Goal: Transaction & Acquisition: Purchase product/service

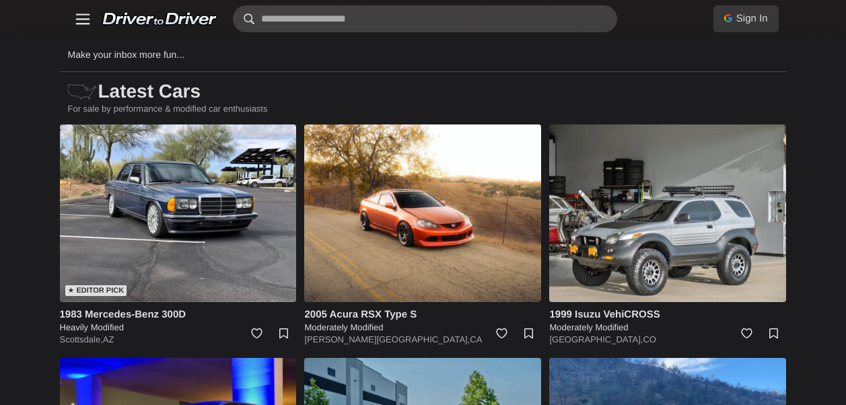
click at [435, 28] on input "text" at bounding box center [425, 18] width 384 height 27
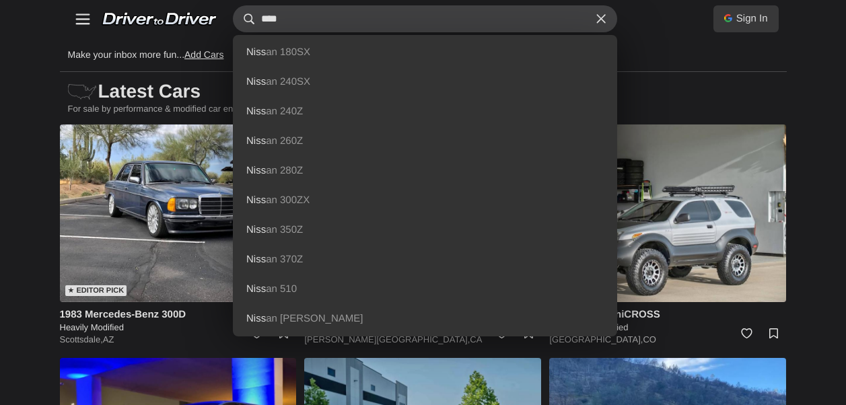
type input "****"
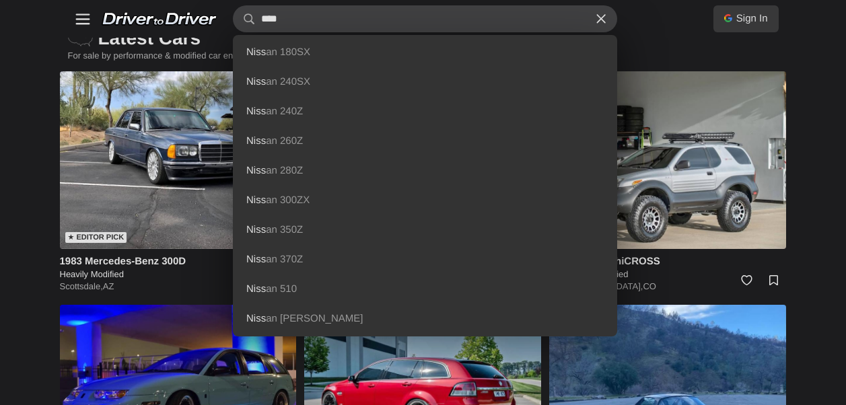
scroll to position [67, 0]
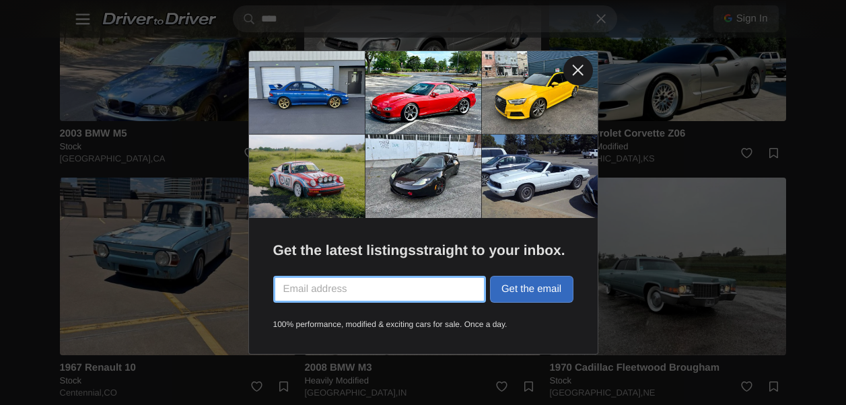
scroll to position [1951, 0]
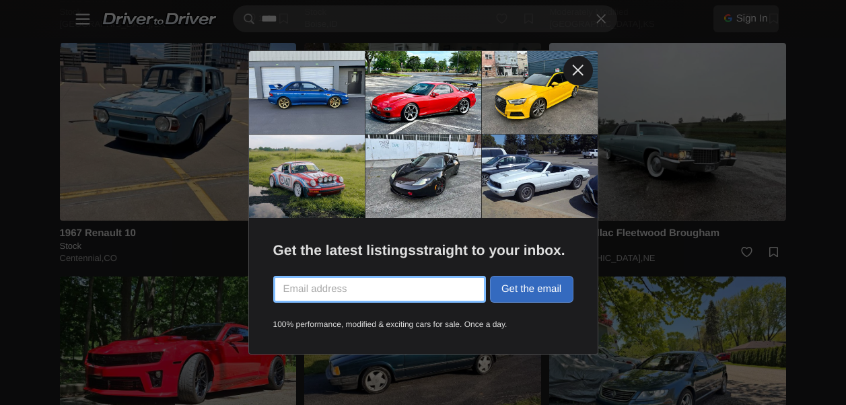
click at [579, 76] on link at bounding box center [578, 71] width 30 height 30
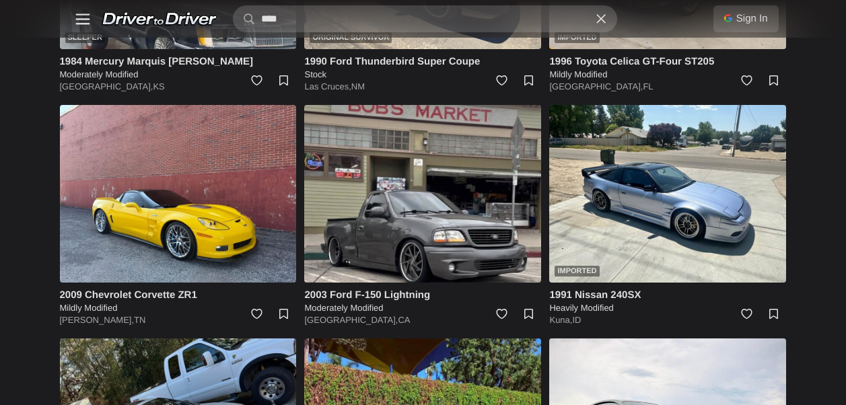
scroll to position [2826, 0]
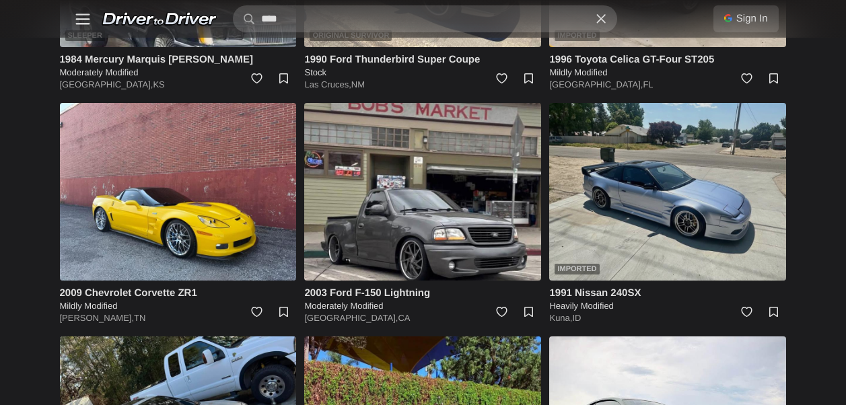
click at [688, 182] on img at bounding box center [667, 192] width 237 height 178
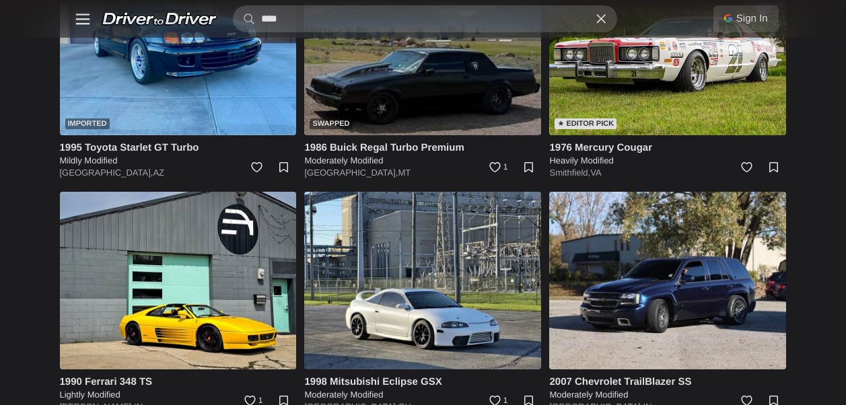
scroll to position [4440, 0]
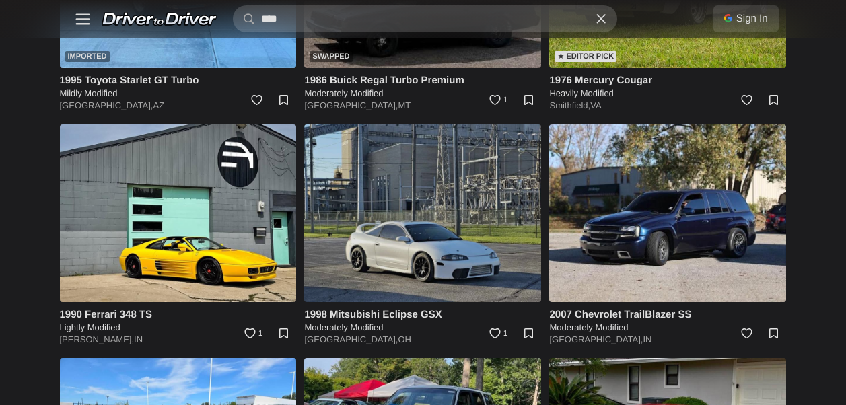
click at [474, 212] on img at bounding box center [422, 213] width 237 height 178
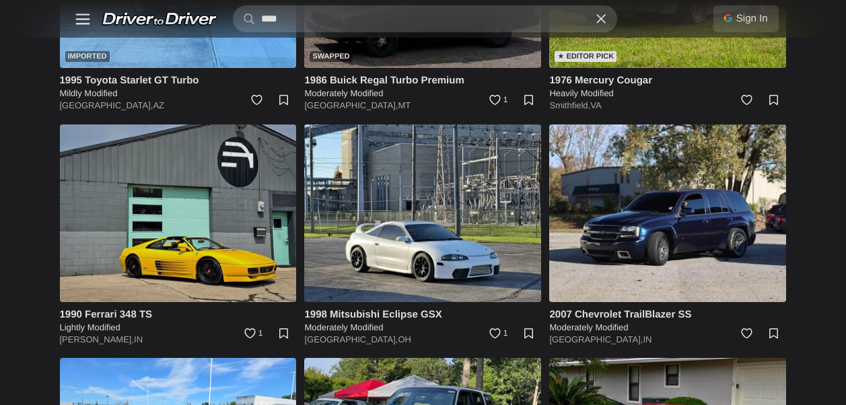
click at [231, 236] on img at bounding box center [178, 213] width 237 height 178
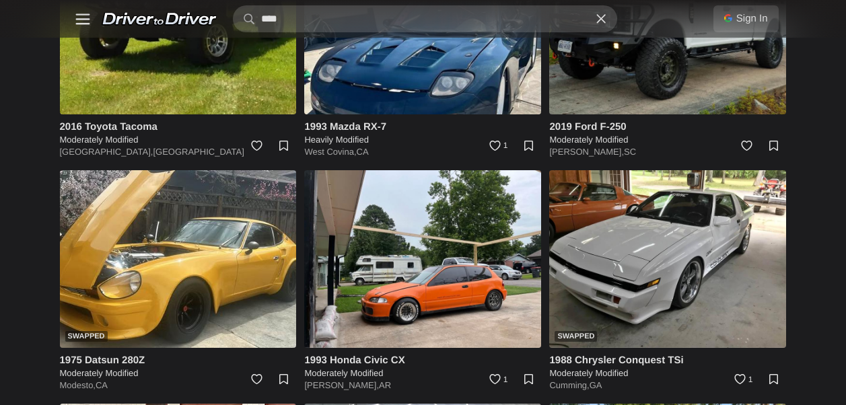
scroll to position [7131, 0]
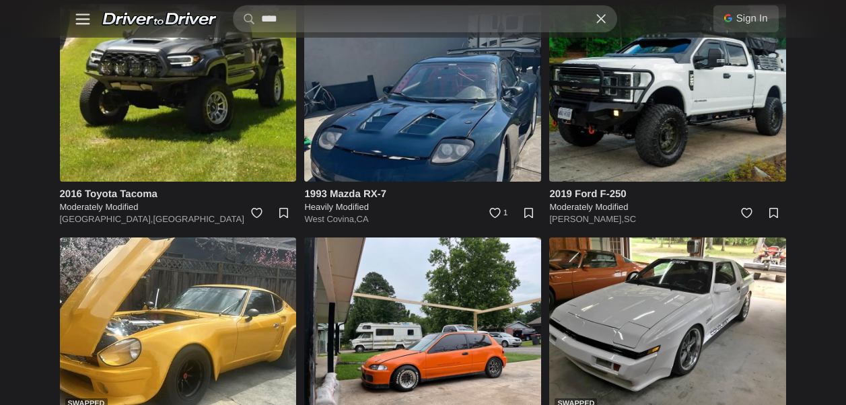
click at [453, 124] on img at bounding box center [422, 93] width 237 height 178
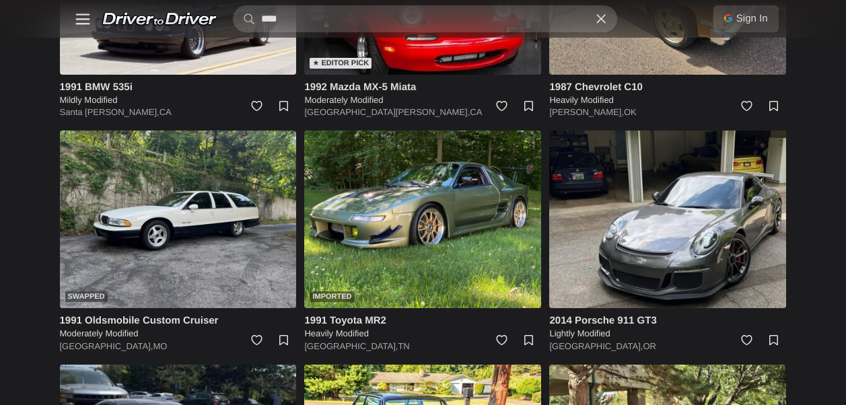
scroll to position [8880, 0]
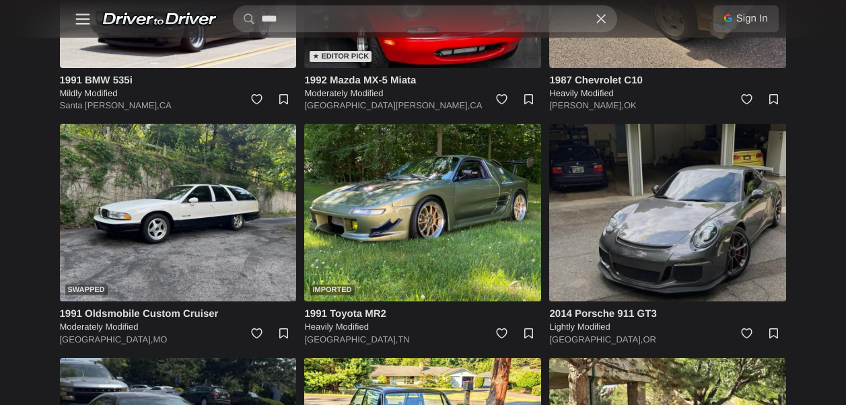
click at [622, 190] on img at bounding box center [667, 213] width 237 height 178
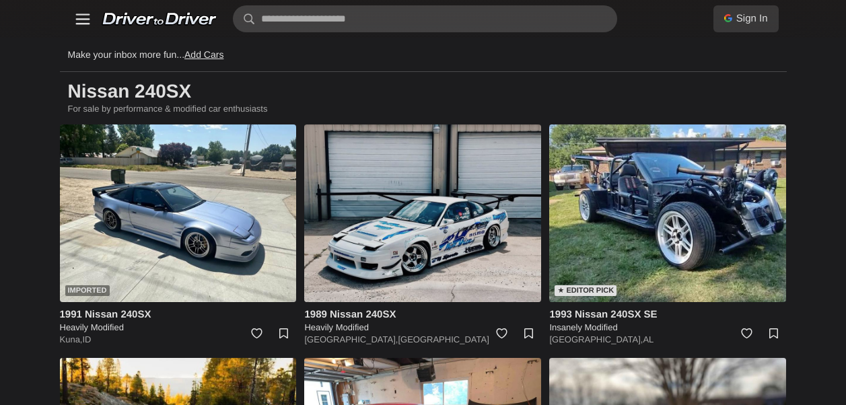
click at [409, 217] on img at bounding box center [422, 213] width 237 height 178
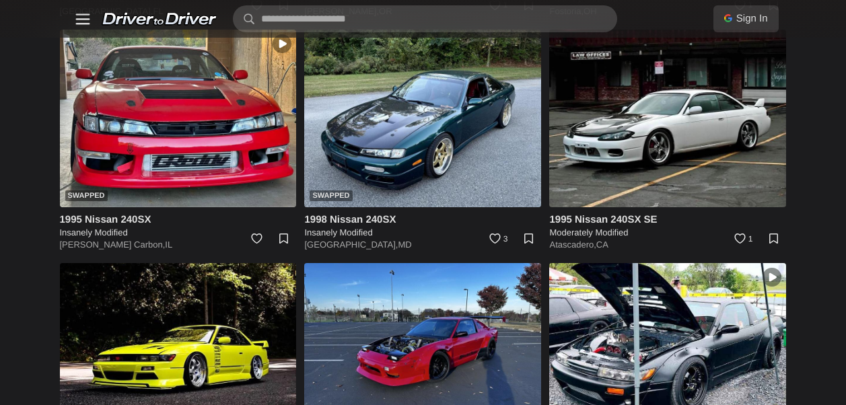
scroll to position [2531, 0]
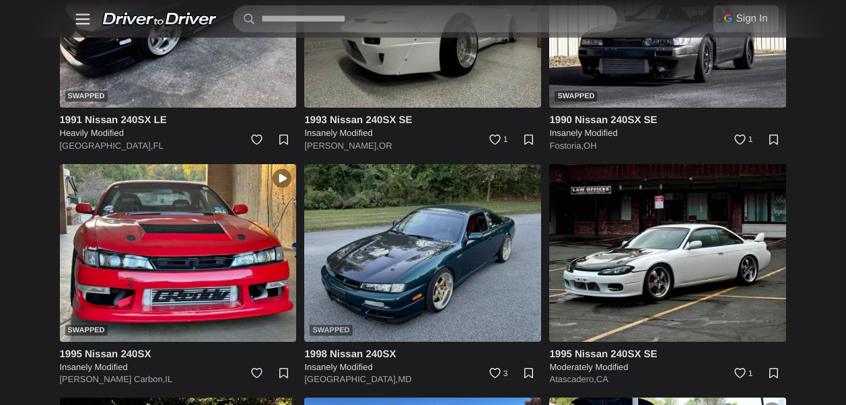
click at [445, 261] on img at bounding box center [422, 253] width 237 height 178
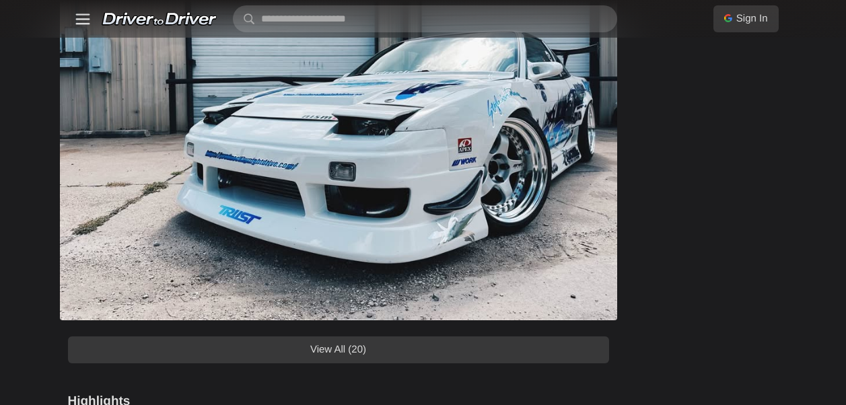
scroll to position [1211, 0]
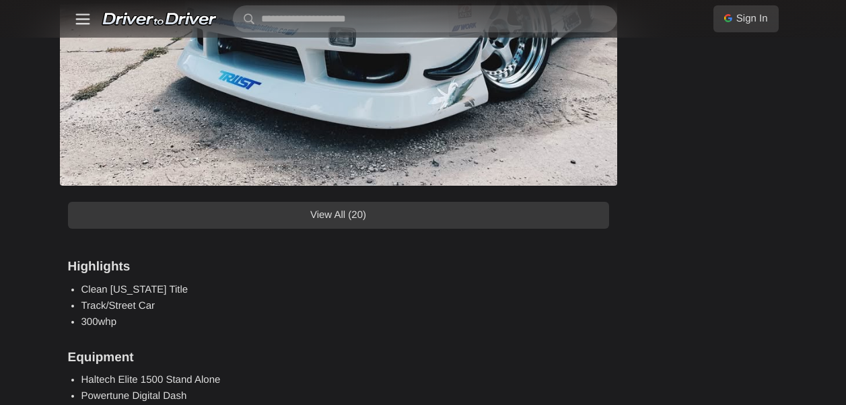
click at [369, 217] on link "View All (20)" at bounding box center [338, 215] width 541 height 27
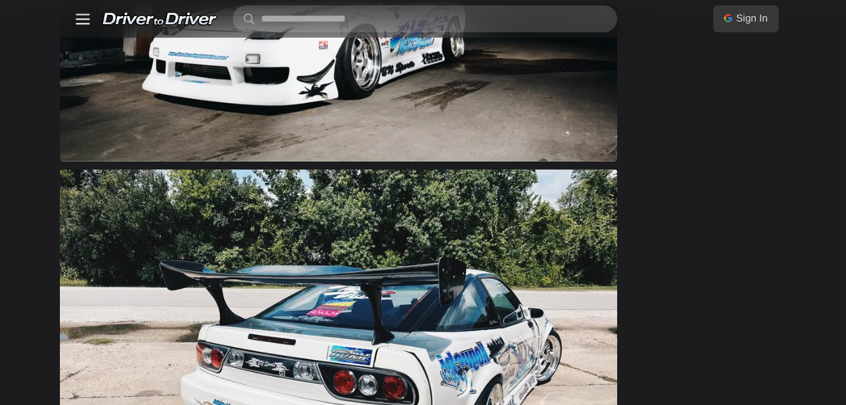
scroll to position [1749, 0]
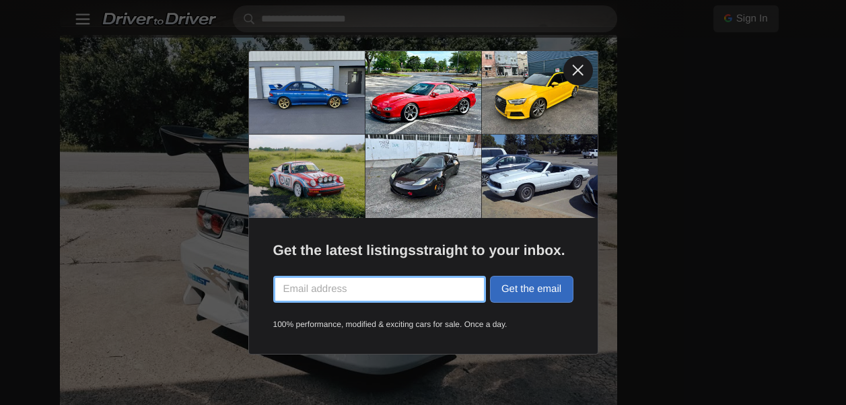
click at [585, 69] on link at bounding box center [578, 71] width 30 height 30
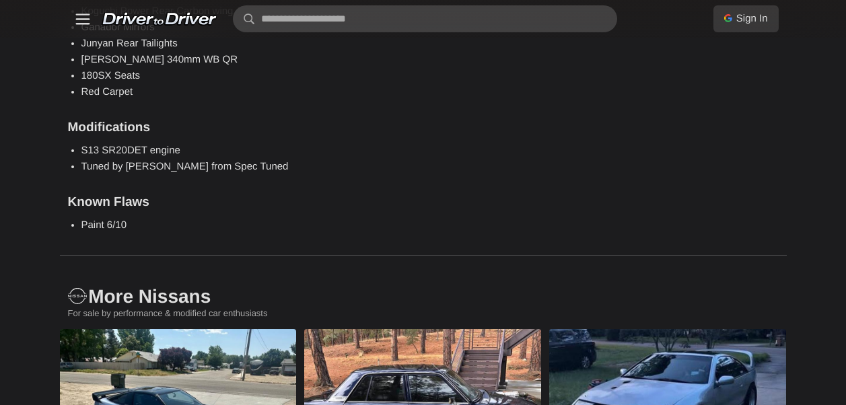
scroll to position [9620, 0]
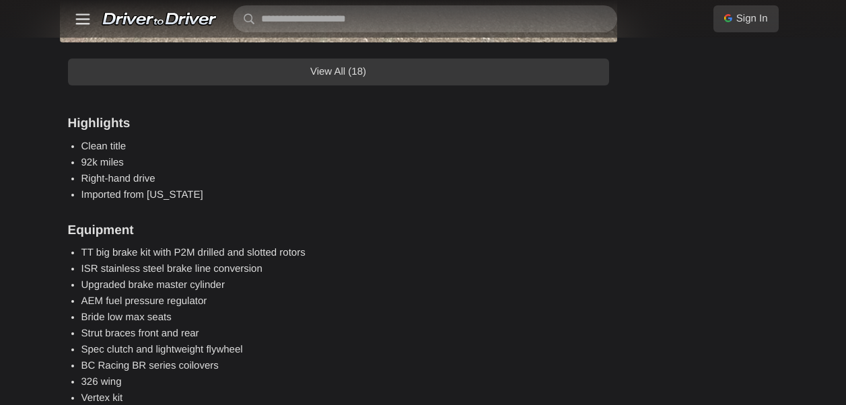
scroll to position [1413, 0]
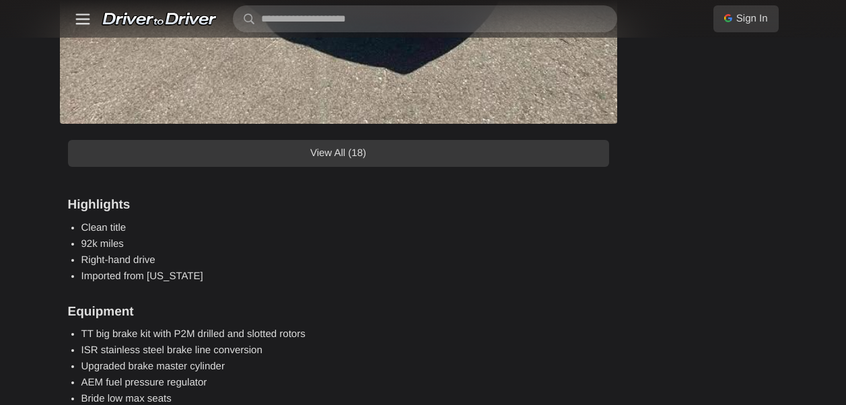
click at [520, 155] on link "View All (18)" at bounding box center [338, 153] width 541 height 27
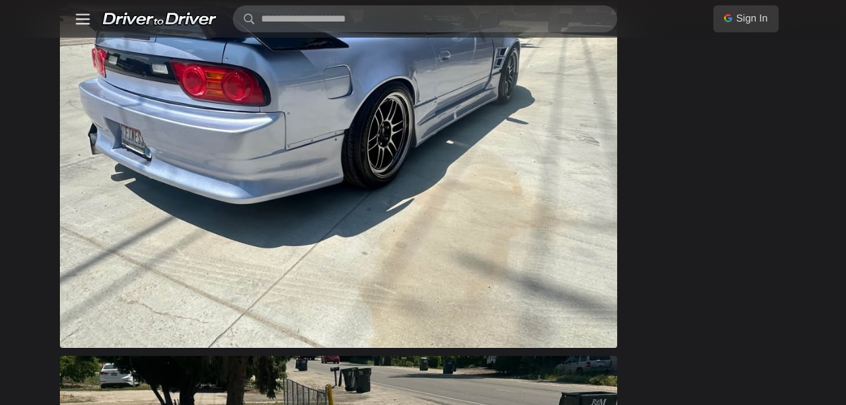
scroll to position [1816, 0]
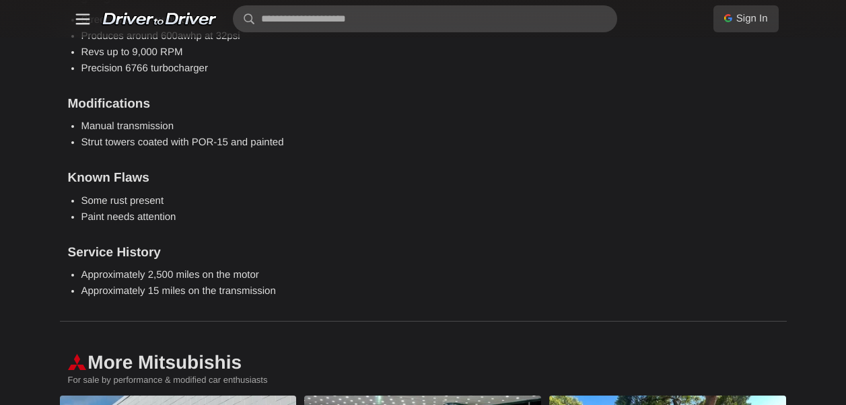
scroll to position [1346, 0]
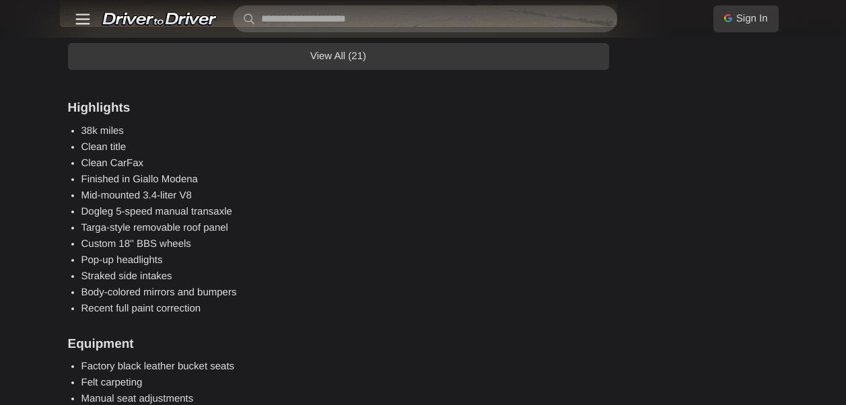
scroll to position [1413, 0]
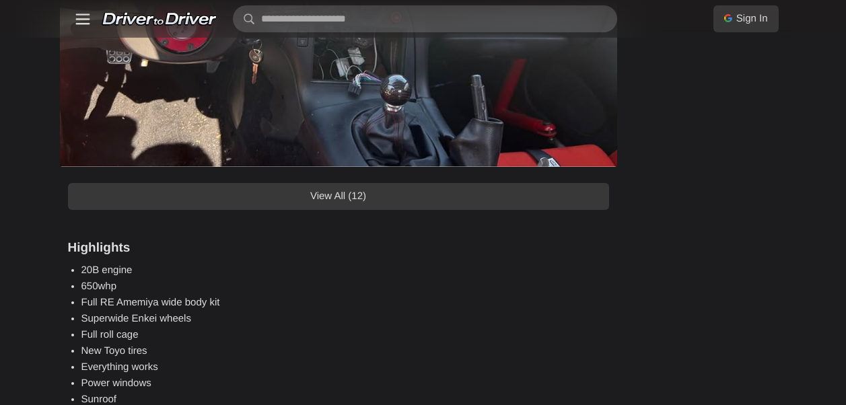
scroll to position [1413, 0]
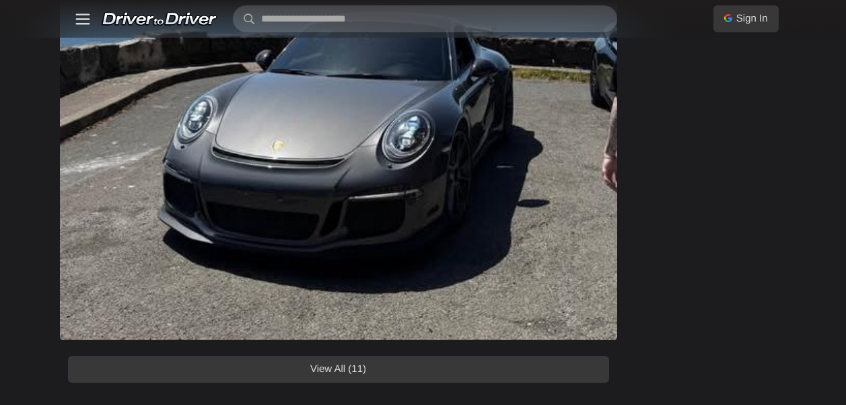
scroll to position [1615, 0]
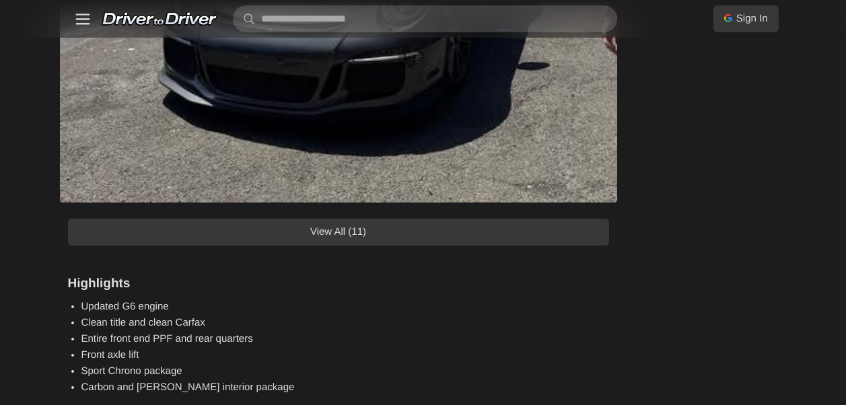
click at [457, 235] on link "View All (11)" at bounding box center [338, 232] width 541 height 27
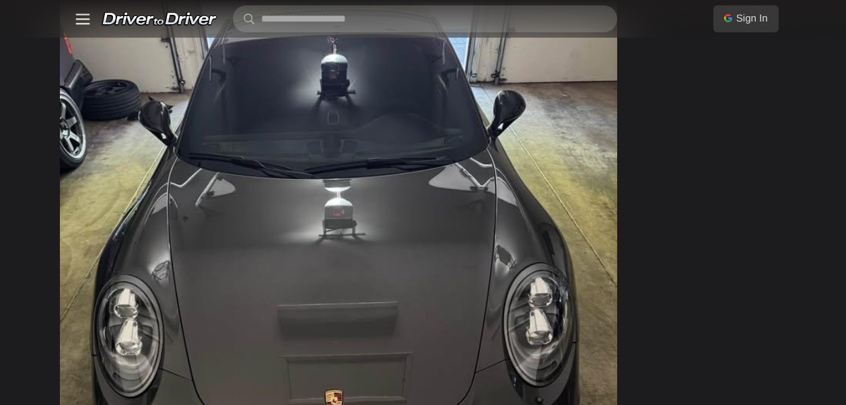
scroll to position [4709, 0]
